Goal: Find specific page/section: Find specific page/section

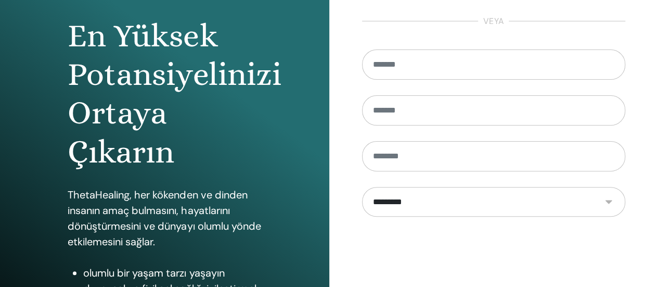
scroll to position [212, 0]
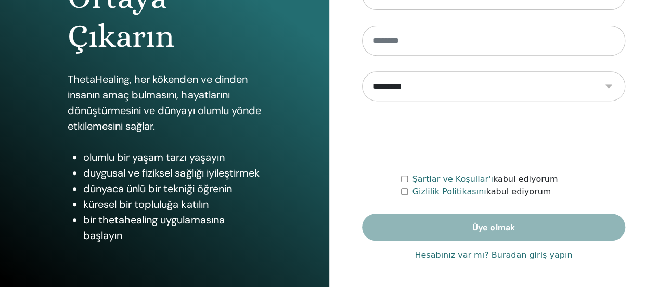
click at [452, 255] on font "Hesabınız var mı? Buradan giriş yapın" at bounding box center [494, 255] width 158 height 10
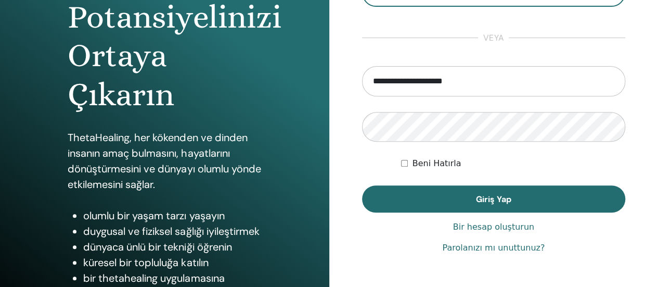
scroll to position [156, 0]
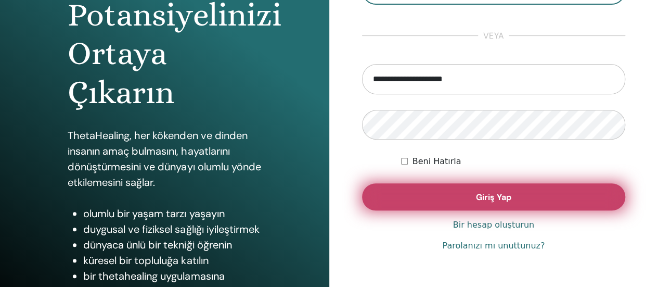
click at [449, 193] on button "Giriş Yap" at bounding box center [494, 196] width 264 height 27
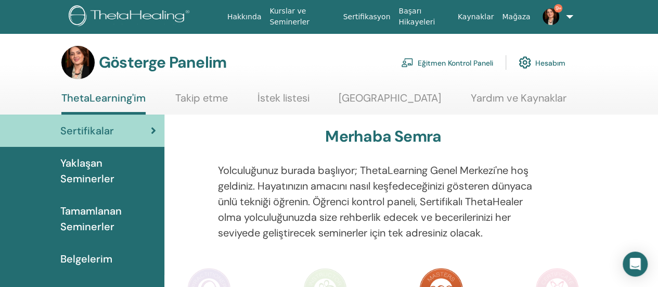
click at [437, 59] on font "Eğitmen Kontrol Paneli" at bounding box center [455, 62] width 75 height 9
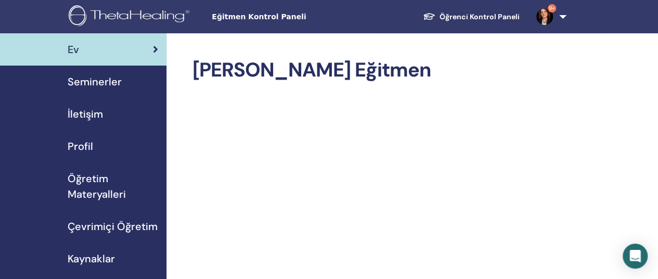
click at [82, 185] on font "Öğretim Materyalleri" at bounding box center [97, 186] width 58 height 29
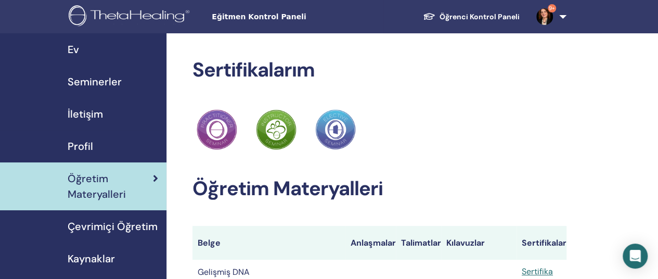
scroll to position [52, 0]
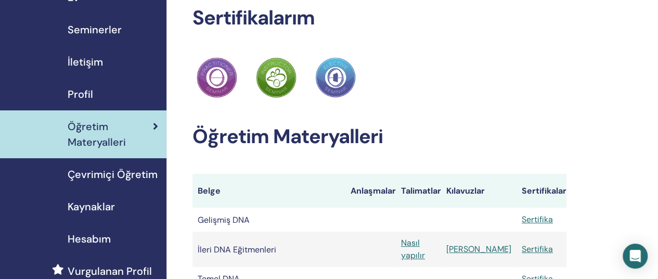
click at [77, 200] on font "Kaynaklar" at bounding box center [91, 207] width 47 height 14
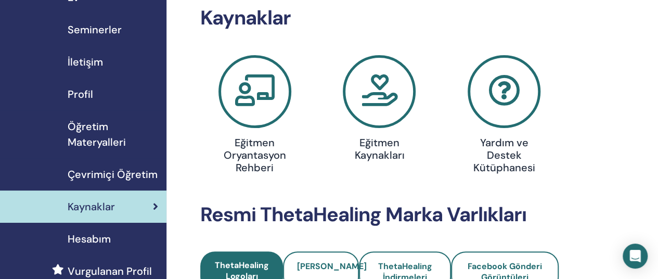
scroll to position [52, 0]
click at [376, 103] on icon at bounding box center [379, 91] width 73 height 73
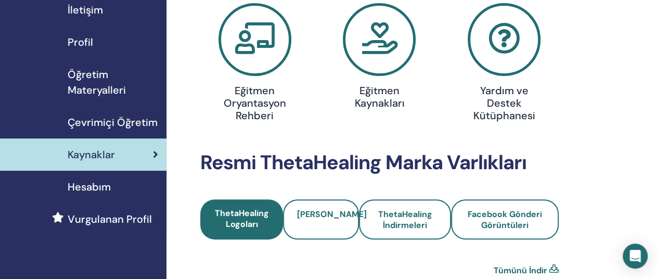
click at [243, 46] on icon at bounding box center [255, 39] width 73 height 73
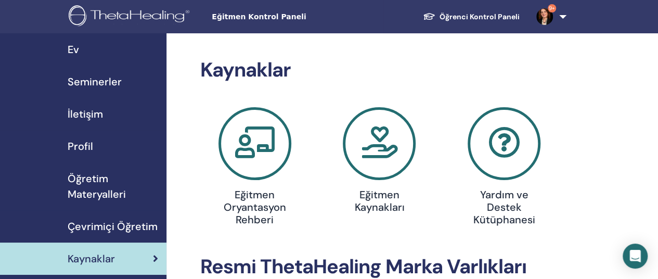
click at [103, 191] on font "Öğretim Materyalleri" at bounding box center [97, 186] width 58 height 29
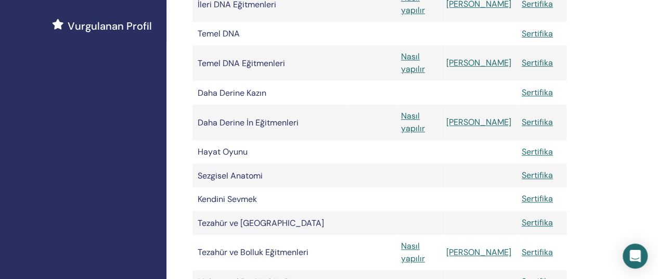
scroll to position [260, 0]
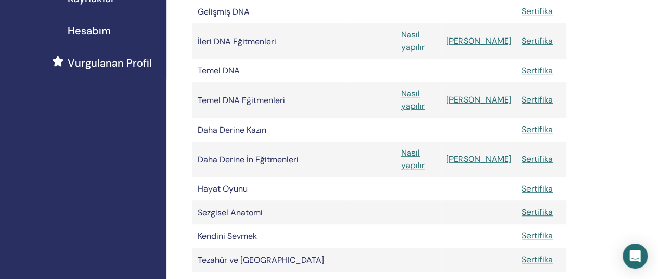
click at [425, 39] on font "Nasıl yapılır" at bounding box center [413, 40] width 24 height 23
